Goal: Find specific page/section: Find specific page/section

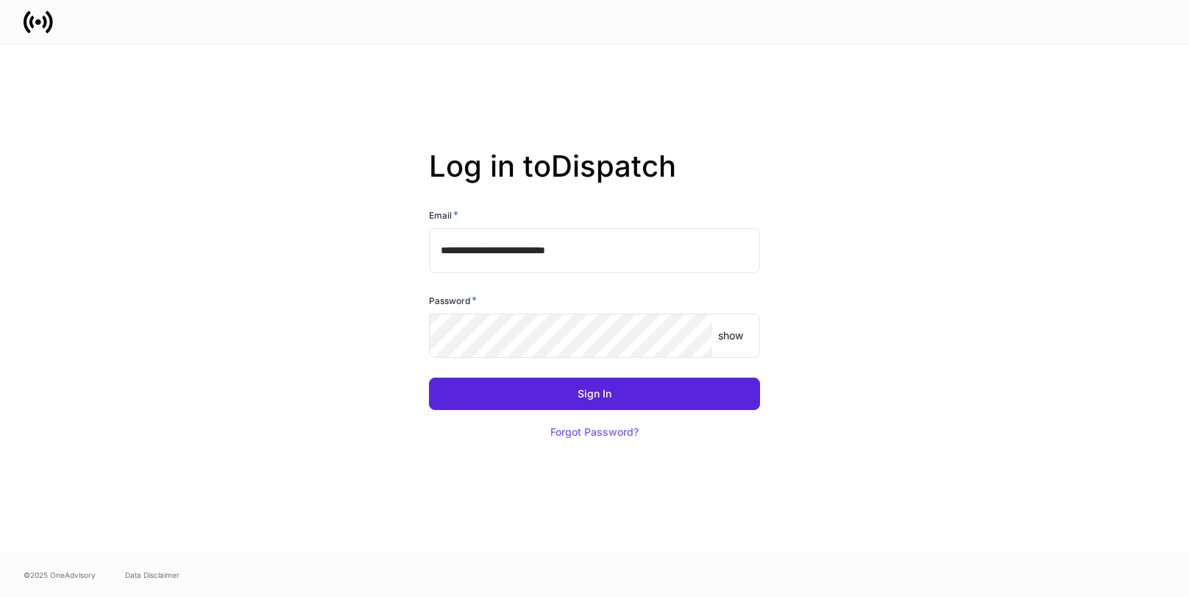
click at [509, 310] on div "Password *" at bounding box center [594, 303] width 331 height 21
click at [0, 596] on com-1password-button at bounding box center [0, 597] width 0 height 0
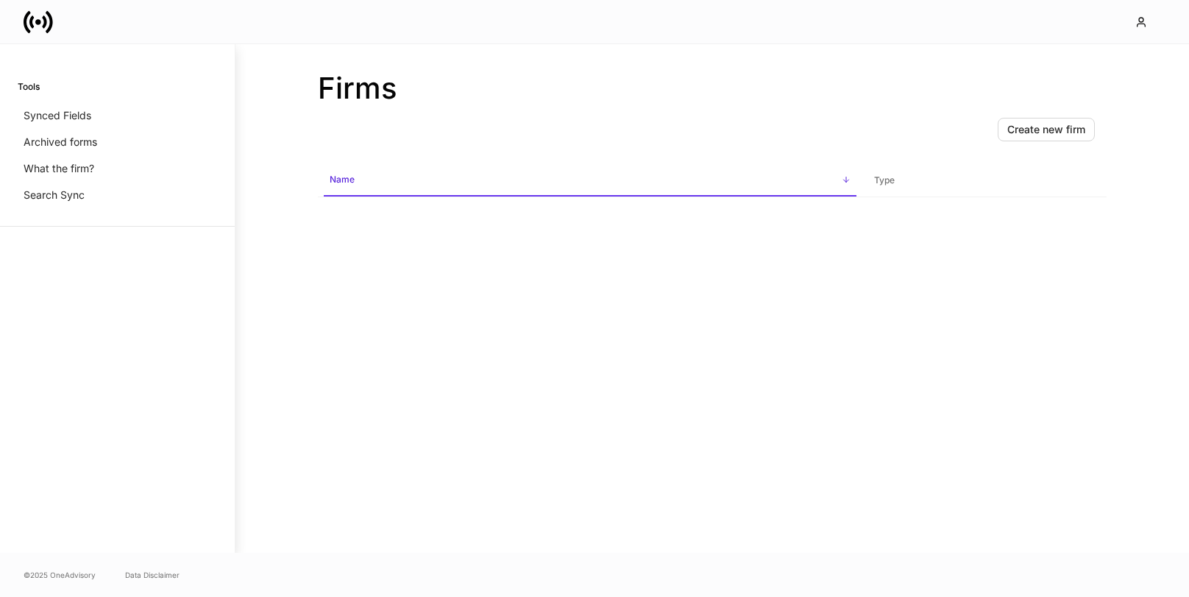
click at [549, 174] on span "Name sorted ascending" at bounding box center [590, 181] width 533 height 32
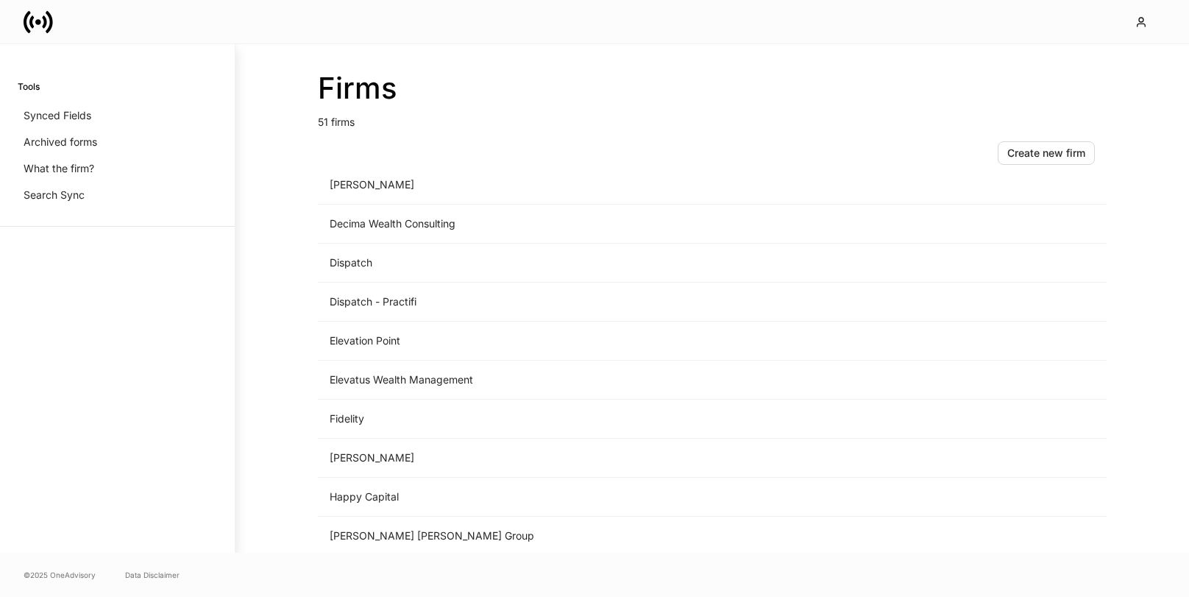
scroll to position [976, 0]
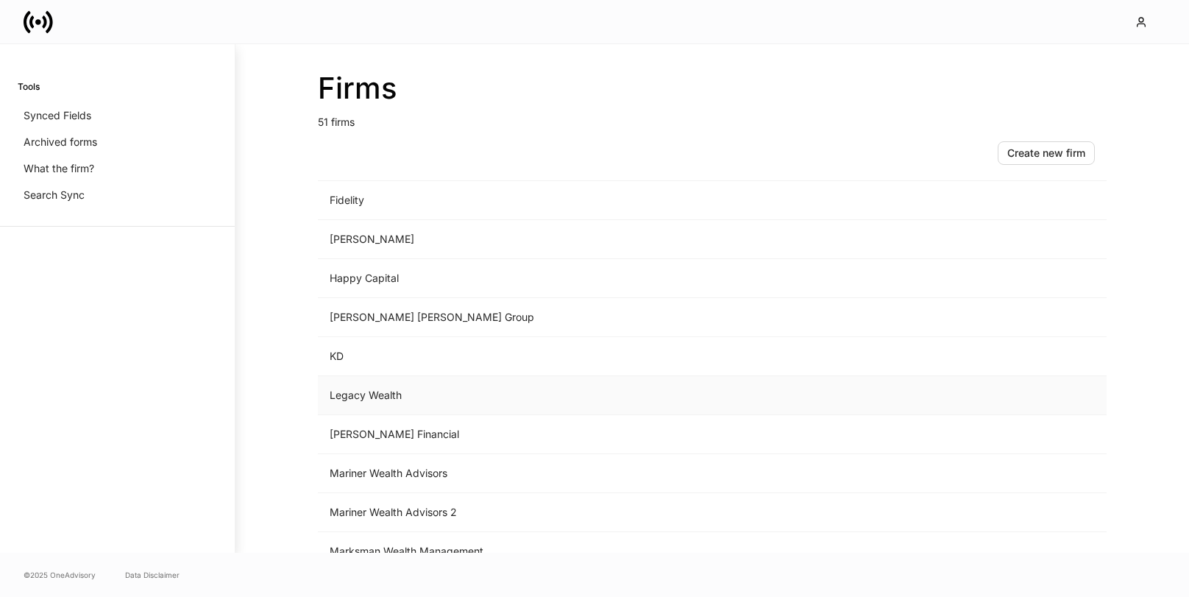
click at [478, 389] on td "Legacy Wealth" at bounding box center [590, 395] width 545 height 39
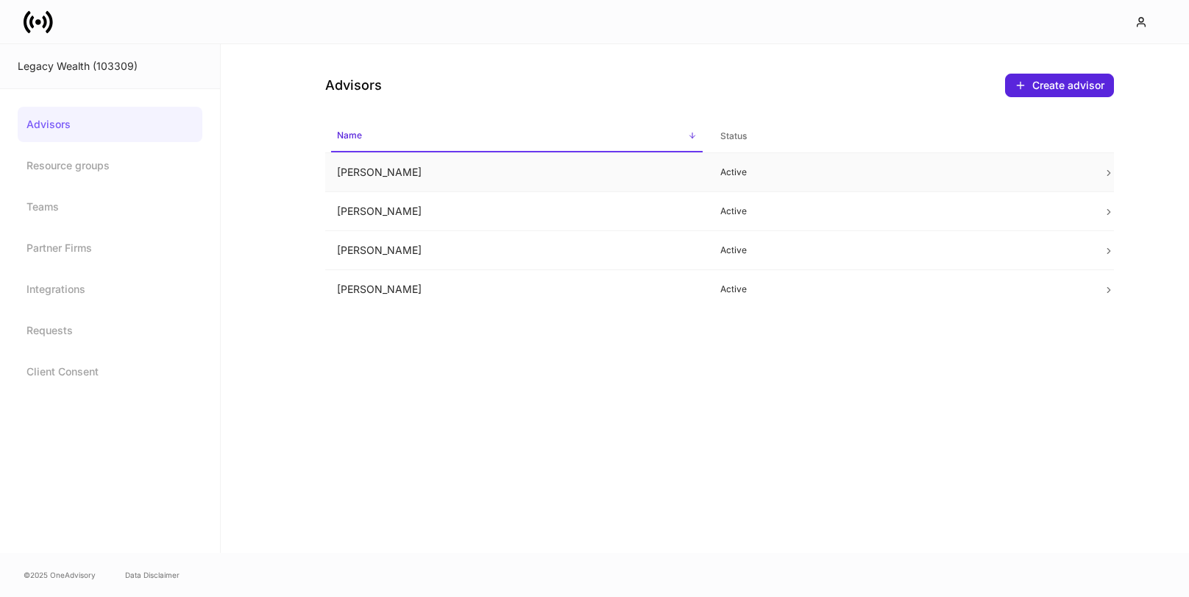
click at [1092, 166] on td at bounding box center [1102, 172] width 23 height 39
